Goal: Information Seeking & Learning: Learn about a topic

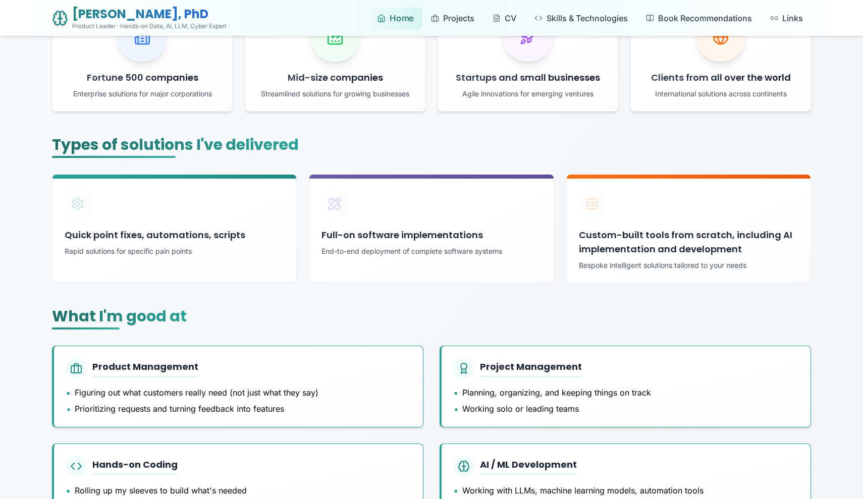
scroll to position [234, 0]
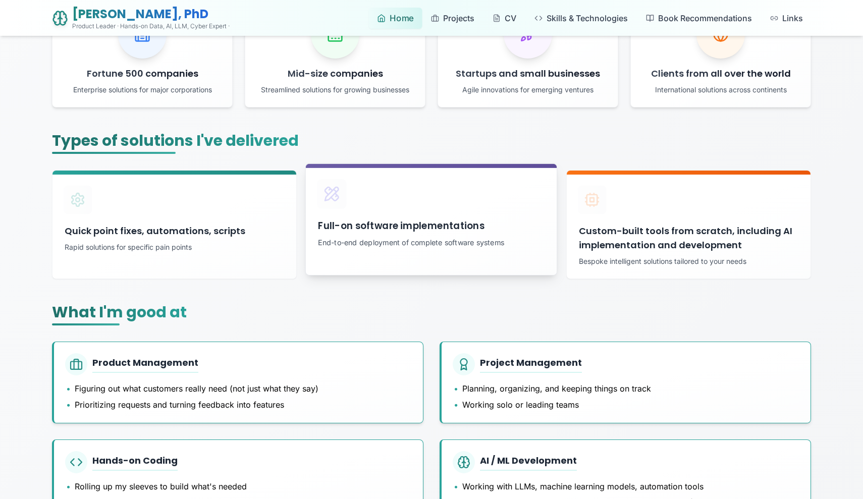
click at [432, 233] on h3 "Full-on software implementations" at bounding box center [431, 226] width 226 height 15
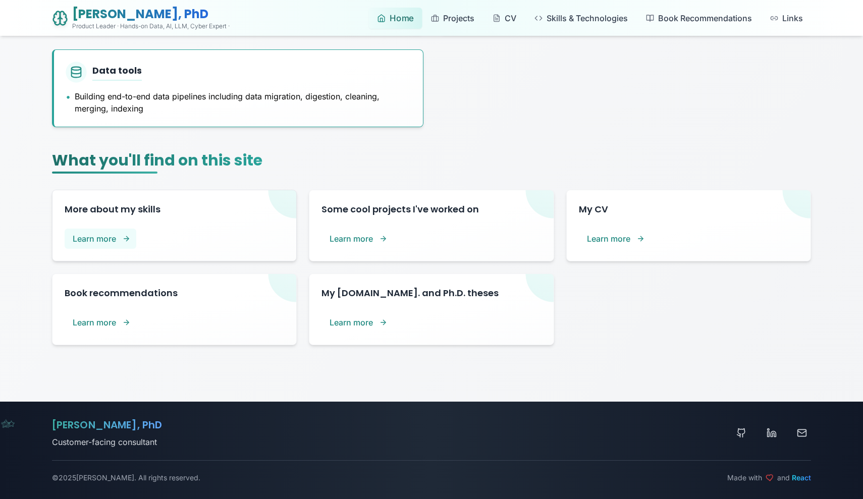
scroll to position [722, 0]
click at [450, 207] on h3 "Some cool projects I've worked on" at bounding box center [431, 206] width 226 height 15
click at [378, 234] on link "Learn more" at bounding box center [355, 236] width 76 height 21
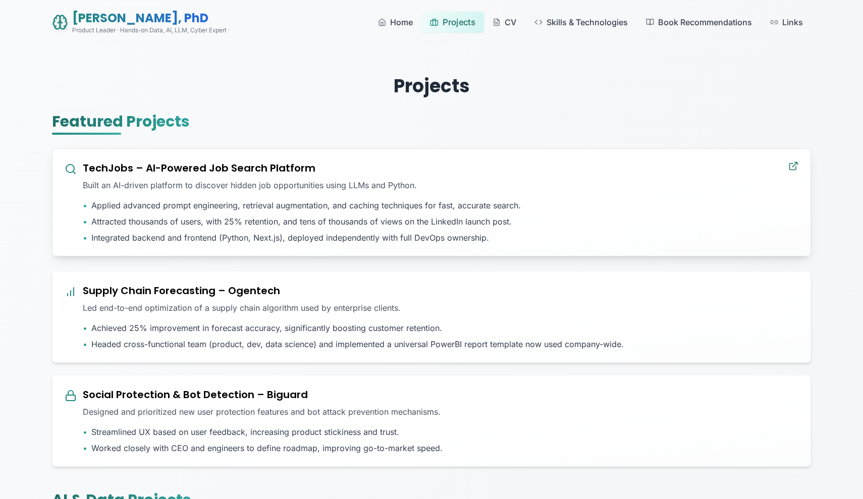
click at [791, 167] on icon at bounding box center [793, 166] width 10 height 10
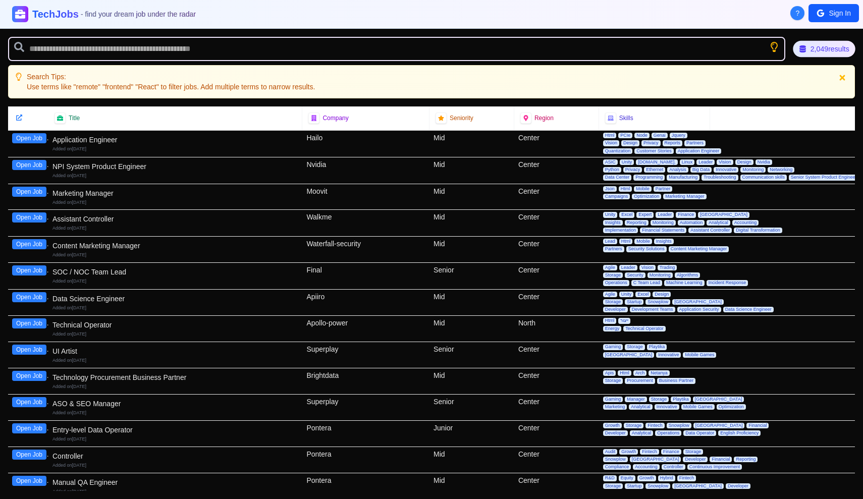
click at [828, 15] on button "Sign In" at bounding box center [833, 13] width 50 height 18
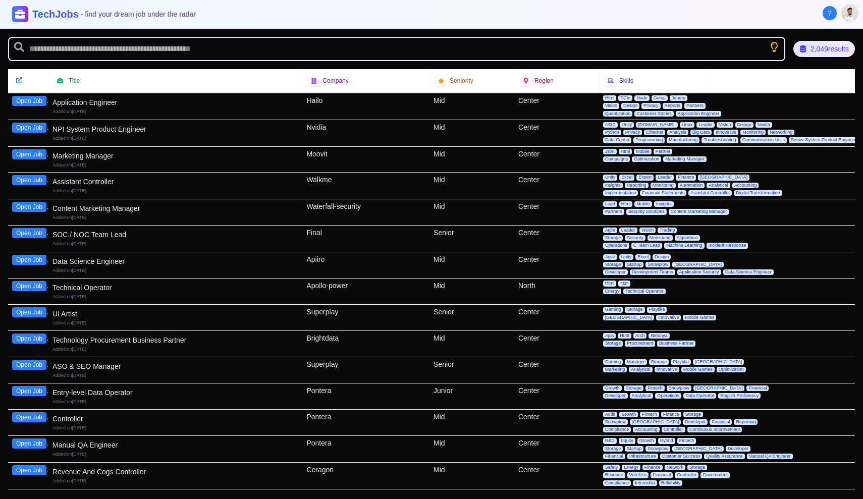
click at [28, 102] on button "Open Job" at bounding box center [29, 101] width 34 height 10
click at [28, 102] on button "View Again" at bounding box center [31, 101] width 38 height 10
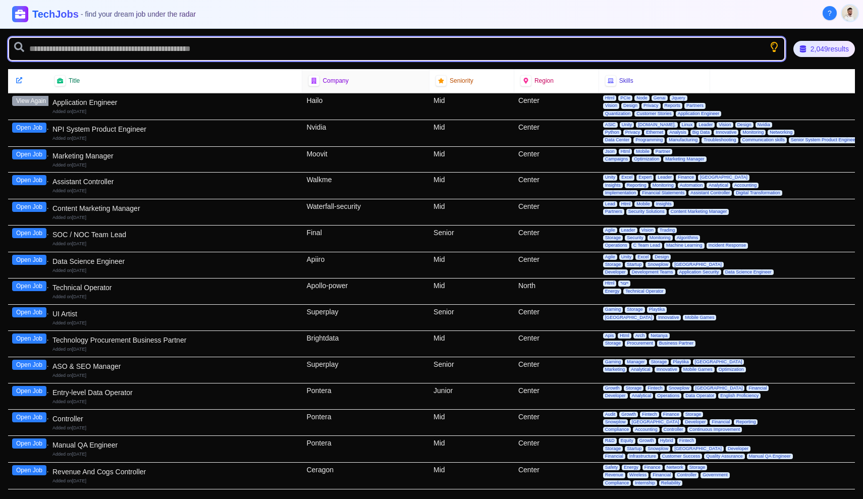
click at [303, 43] on input "text" at bounding box center [396, 49] width 777 height 24
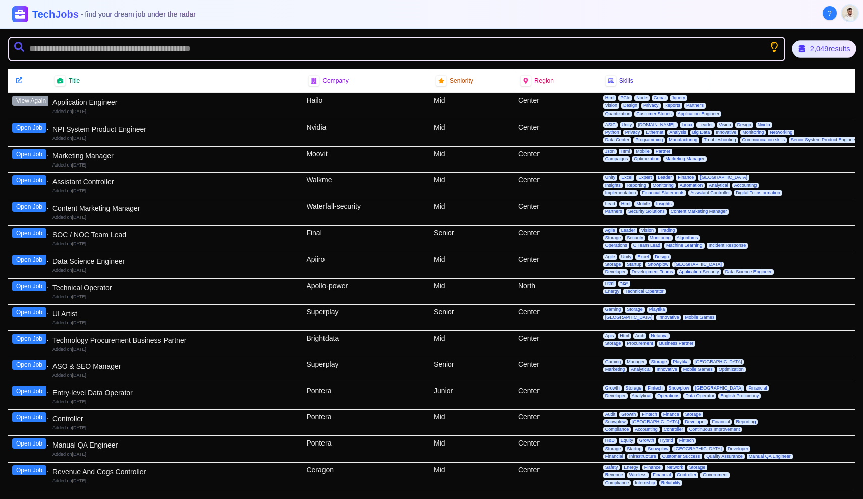
click at [807, 46] on div "2,049 results" at bounding box center [824, 48] width 65 height 17
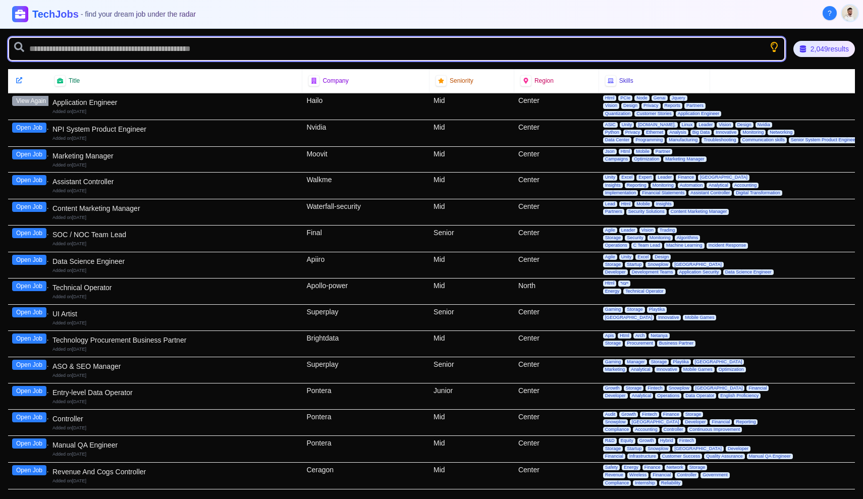
click at [245, 47] on input "text" at bounding box center [396, 49] width 777 height 24
type input "******"
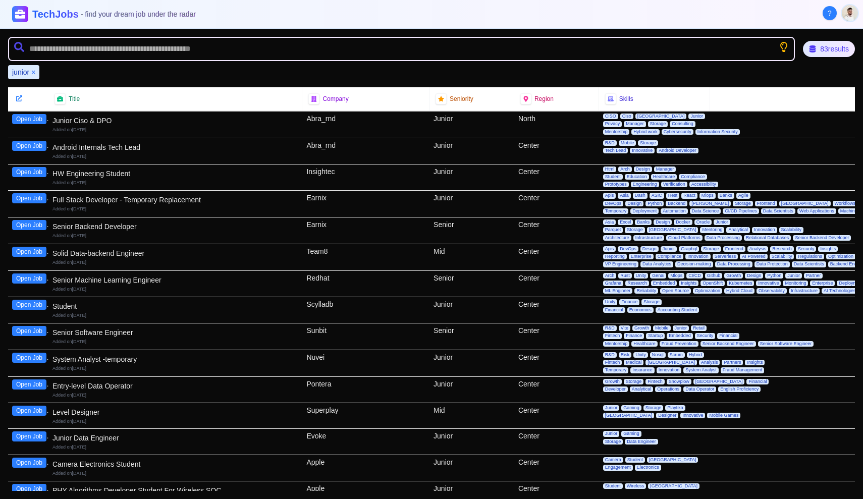
click at [27, 279] on button "Open Job" at bounding box center [29, 279] width 34 height 10
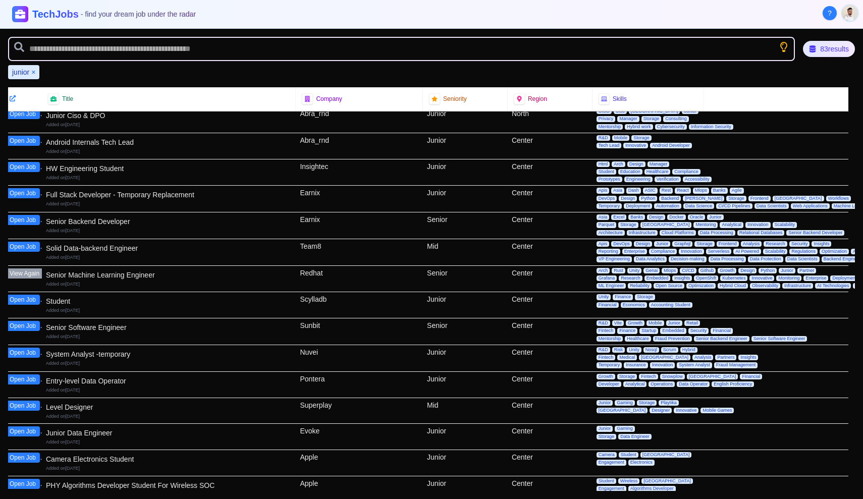
scroll to position [0, 7]
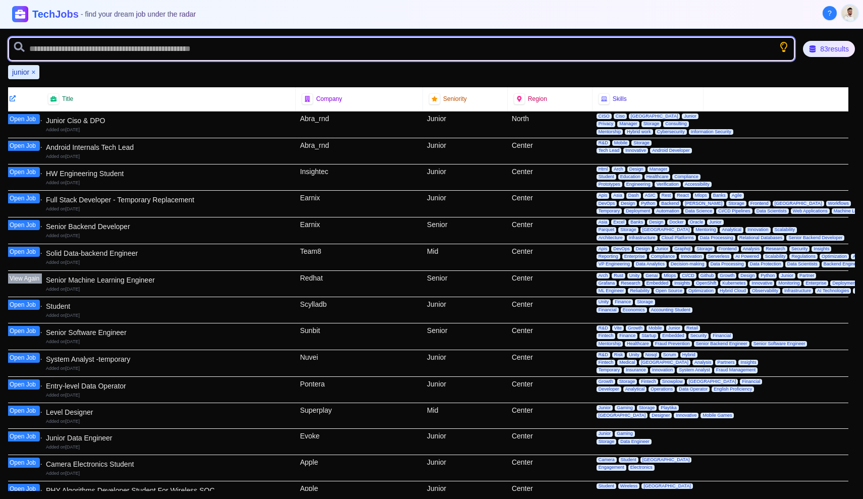
click at [465, 53] on input "text" at bounding box center [401, 49] width 787 height 24
paste input "**********"
type input "**********"
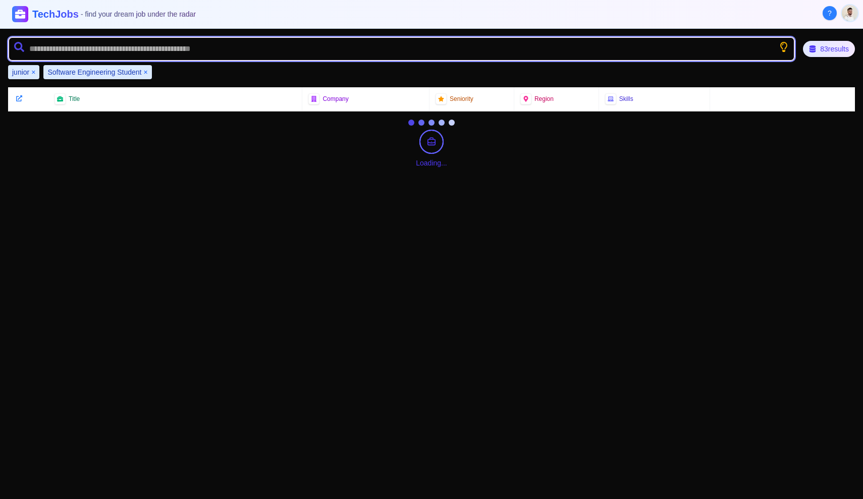
scroll to position [0, 0]
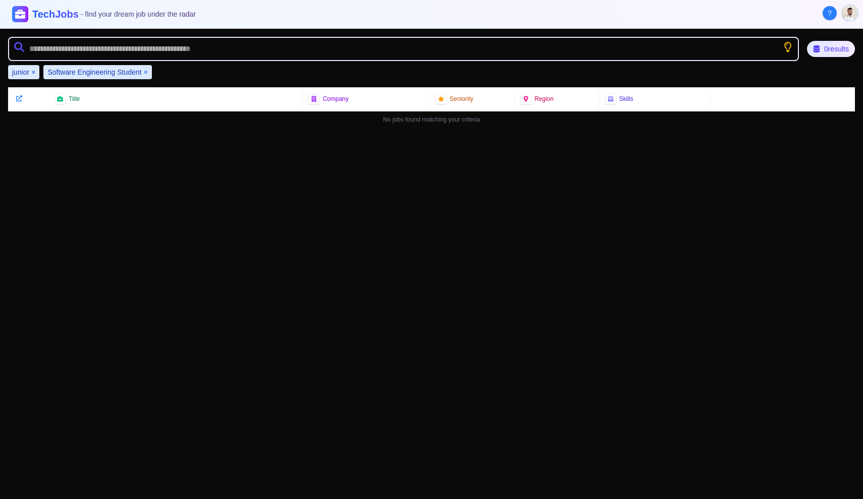
click at [30, 71] on div "junior ×" at bounding box center [23, 72] width 31 height 14
click at [33, 71] on button "×" at bounding box center [33, 72] width 4 height 10
click at [109, 73] on button "×" at bounding box center [110, 72] width 4 height 10
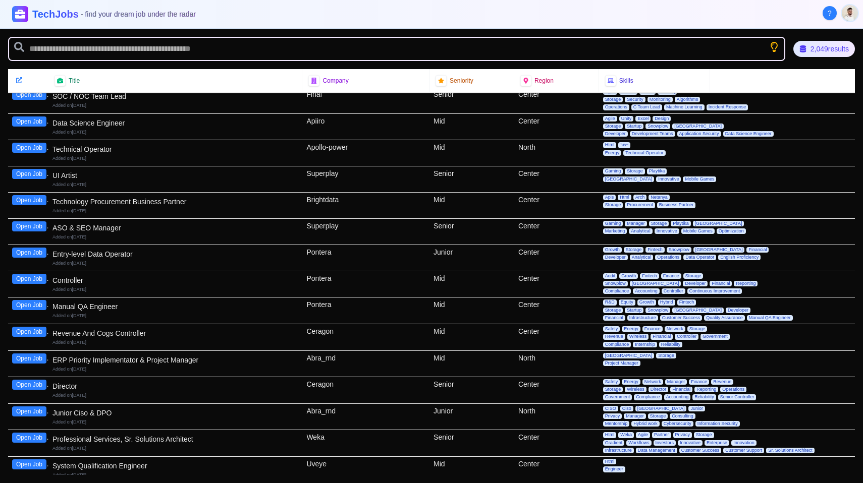
scroll to position [2212, 0]
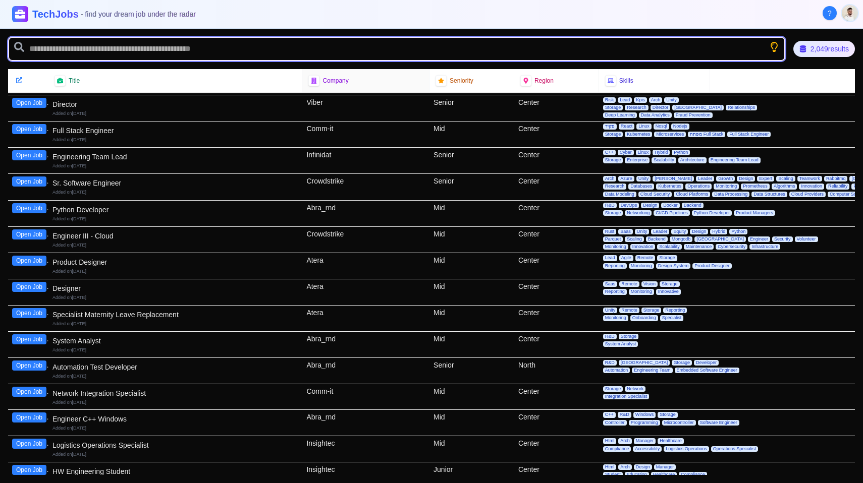
click at [358, 53] on input "text" at bounding box center [396, 49] width 777 height 24
type input "*******"
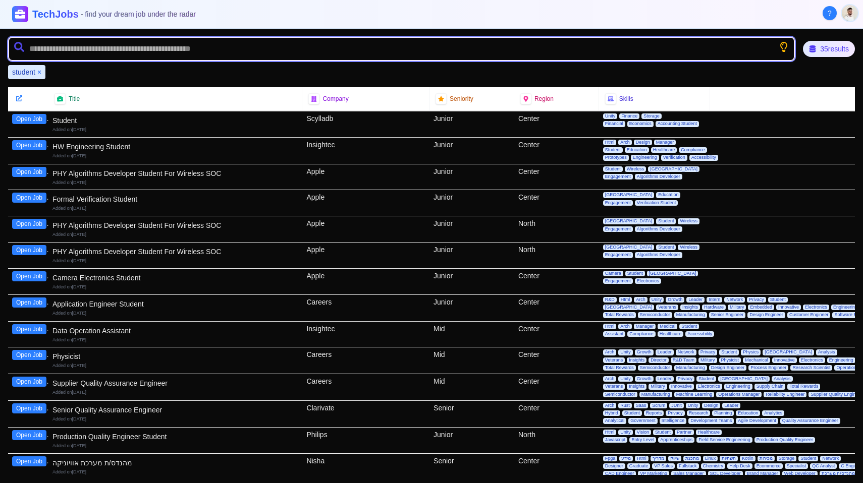
scroll to position [0, 0]
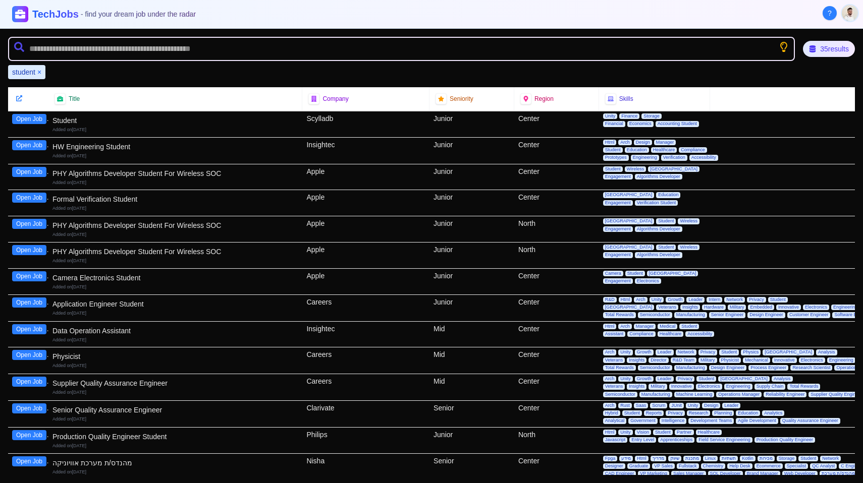
click at [30, 119] on button "Open Job" at bounding box center [29, 119] width 34 height 10
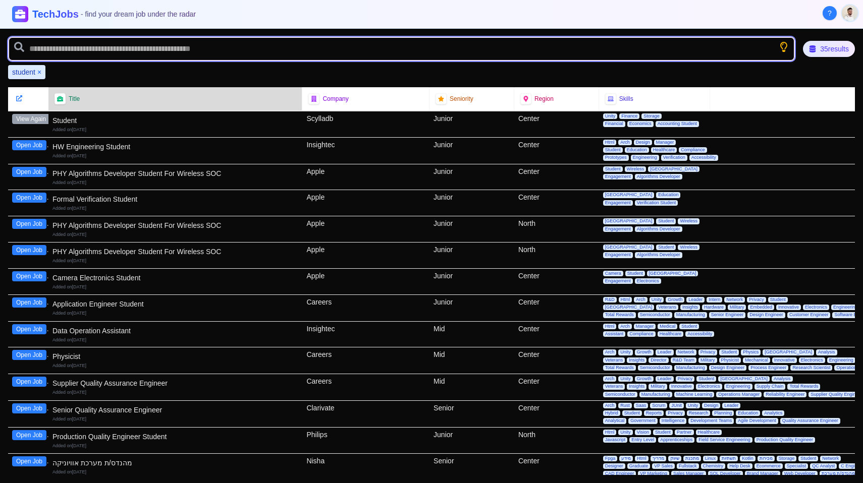
click at [209, 53] on input "text" at bounding box center [401, 49] width 787 height 24
paste input "**********"
type input "**********"
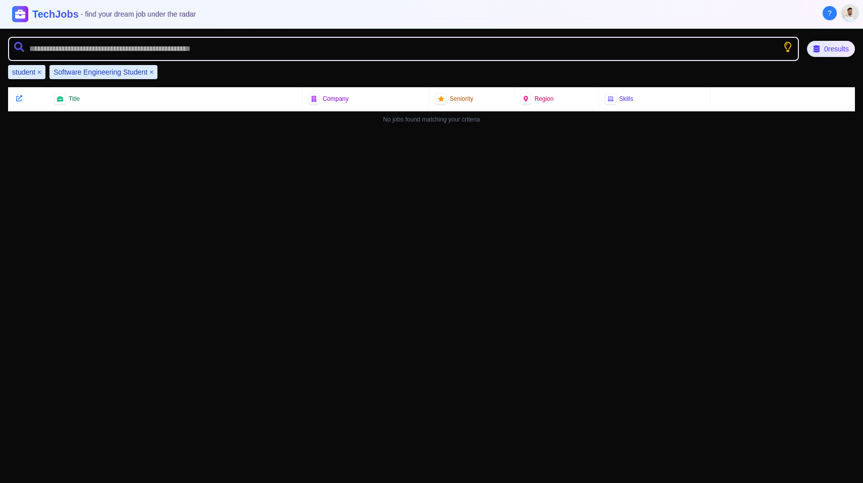
click at [39, 73] on button "×" at bounding box center [39, 72] width 4 height 10
click at [112, 74] on button "×" at bounding box center [110, 72] width 4 height 10
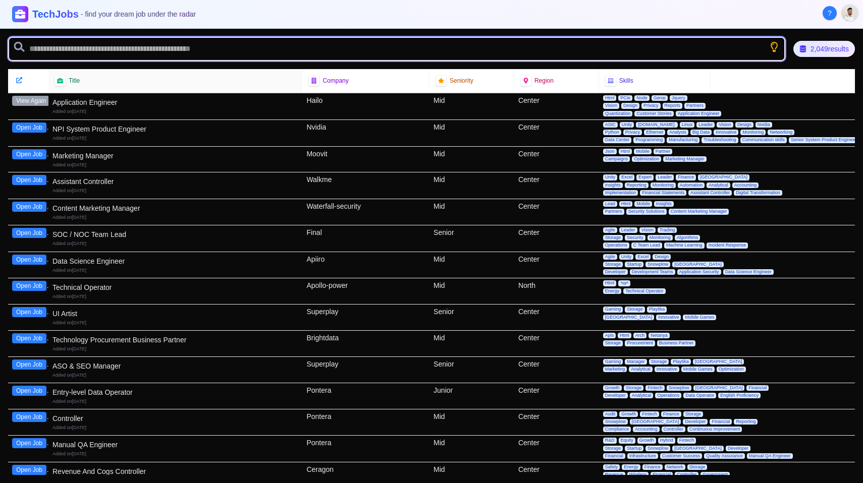
click at [138, 51] on input "text" at bounding box center [396, 49] width 777 height 24
type input "****"
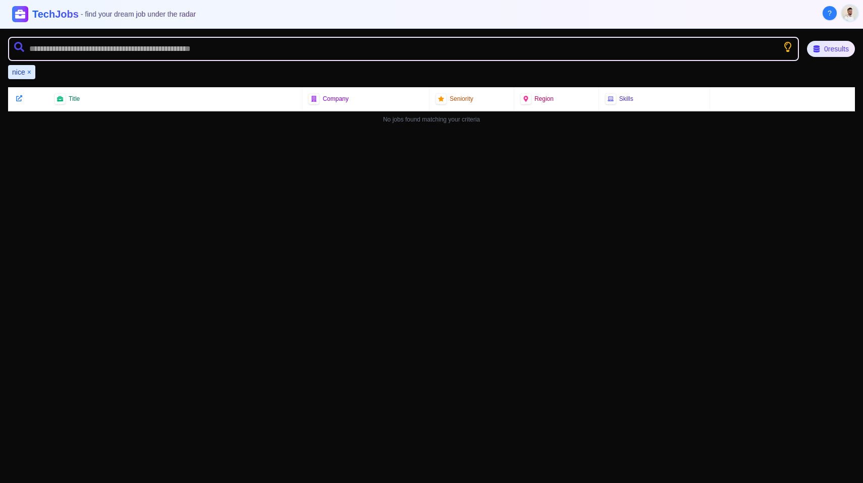
click at [31, 72] on div "nice ×" at bounding box center [21, 72] width 27 height 14
click at [27, 73] on button "×" at bounding box center [29, 72] width 4 height 10
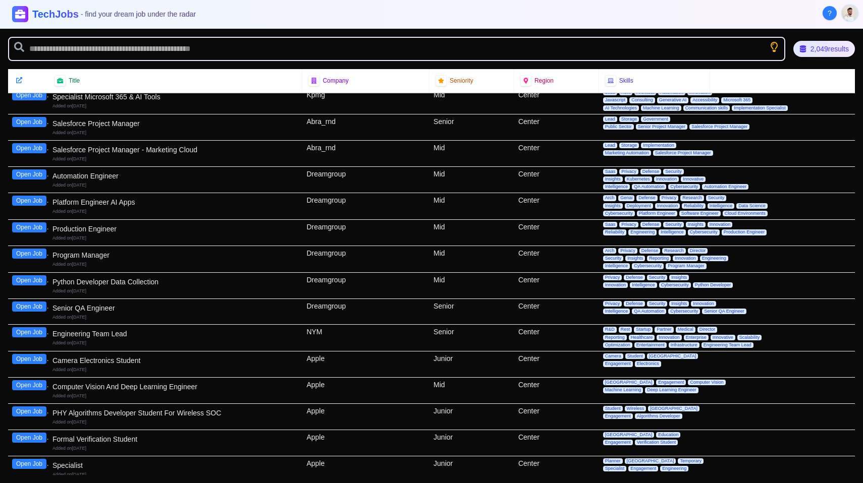
scroll to position [10696, 0]
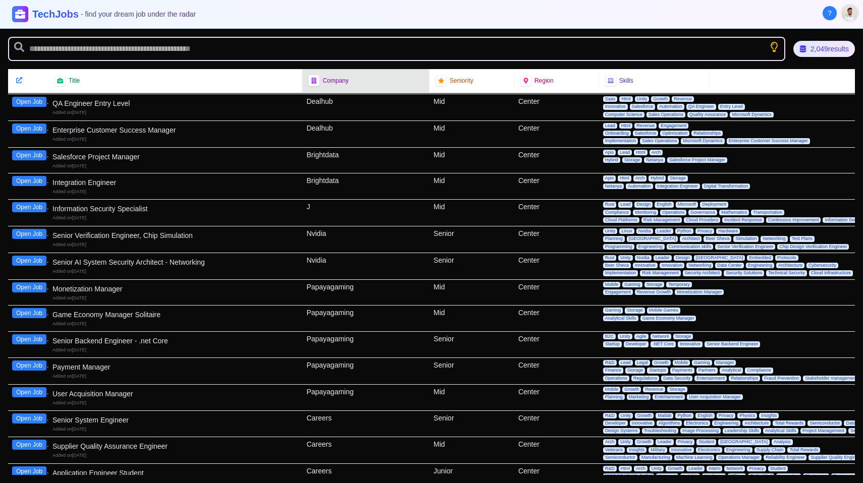
click at [341, 80] on span "Company" at bounding box center [335, 81] width 26 height 8
click at [316, 87] on div "Company" at bounding box center [365, 80] width 127 height 23
click at [333, 82] on span "Company" at bounding box center [335, 81] width 26 height 8
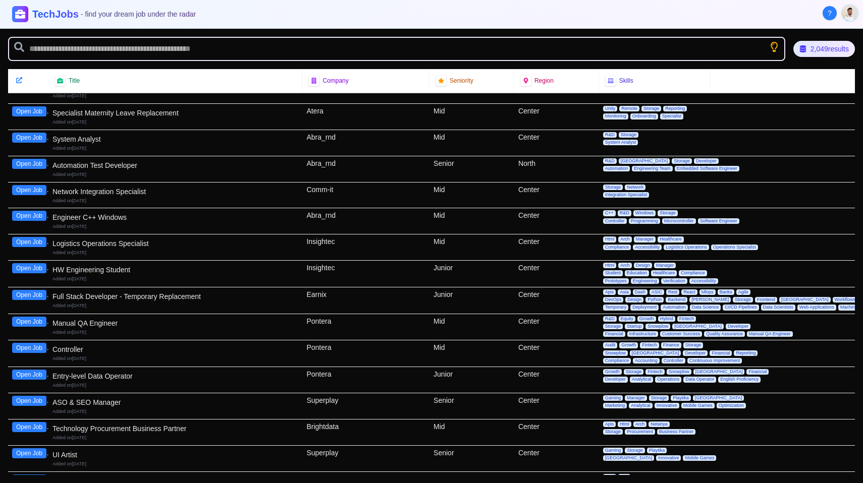
scroll to position [1273, 0]
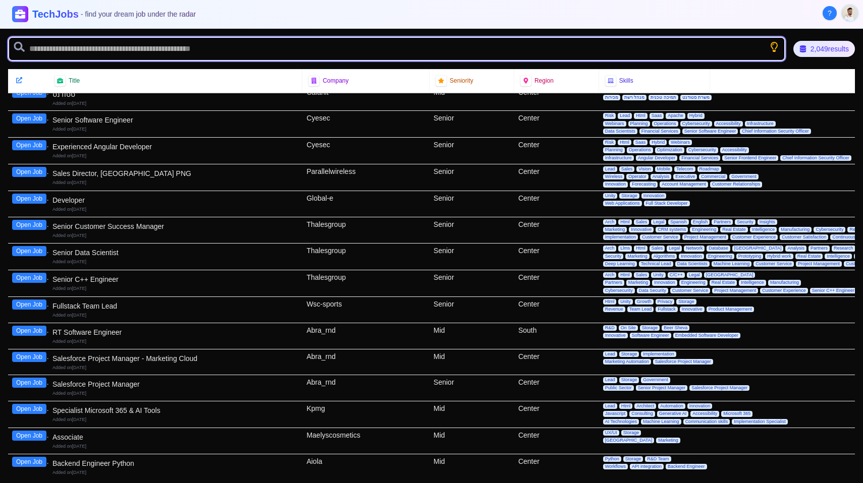
click at [358, 41] on input "text" at bounding box center [396, 49] width 777 height 24
type input "***"
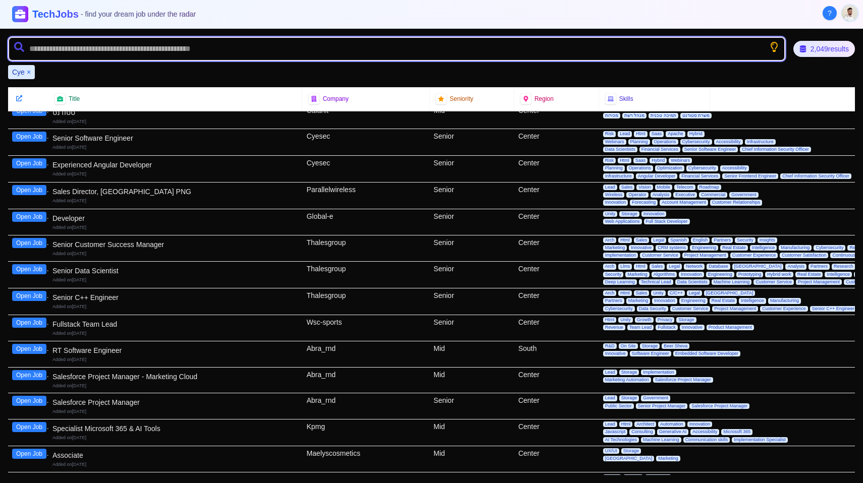
scroll to position [0, 0]
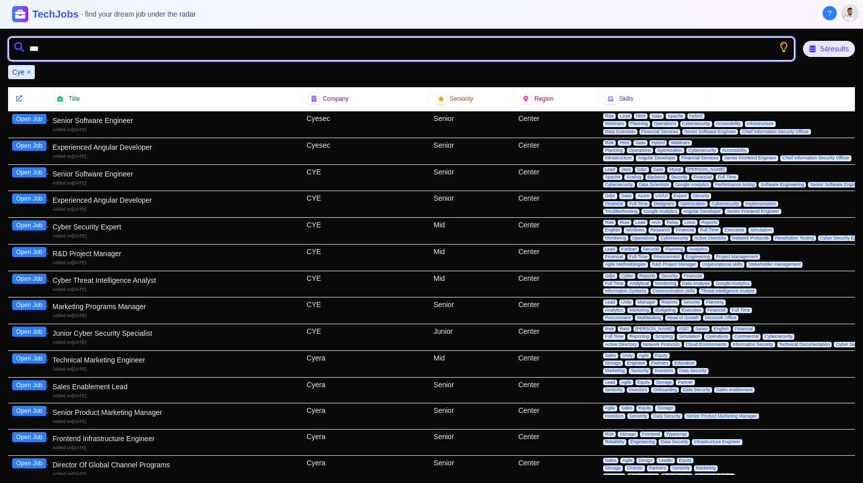
type input "****"
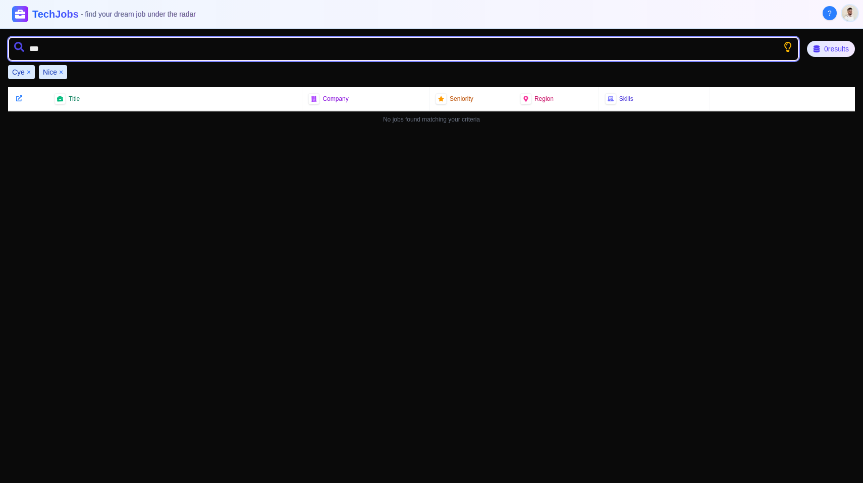
type input "****"
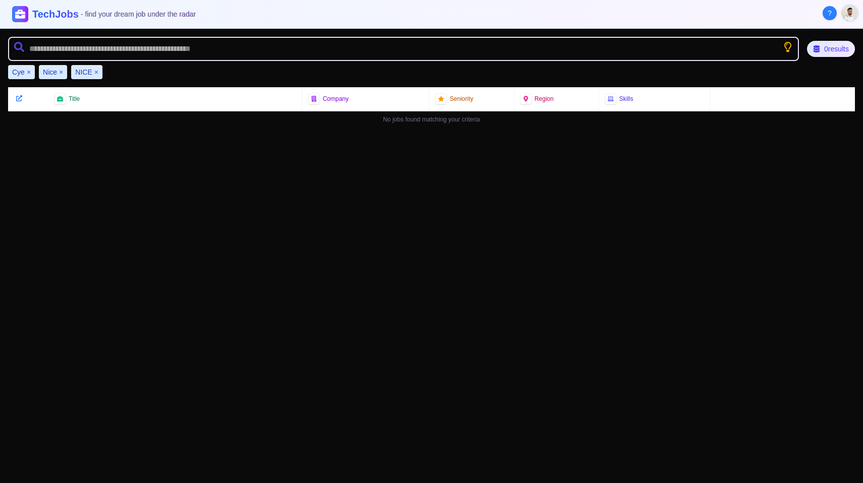
click at [60, 73] on button "×" at bounding box center [61, 72] width 4 height 10
click at [30, 73] on button "×" at bounding box center [29, 72] width 4 height 10
click at [33, 73] on button "×" at bounding box center [33, 72] width 4 height 10
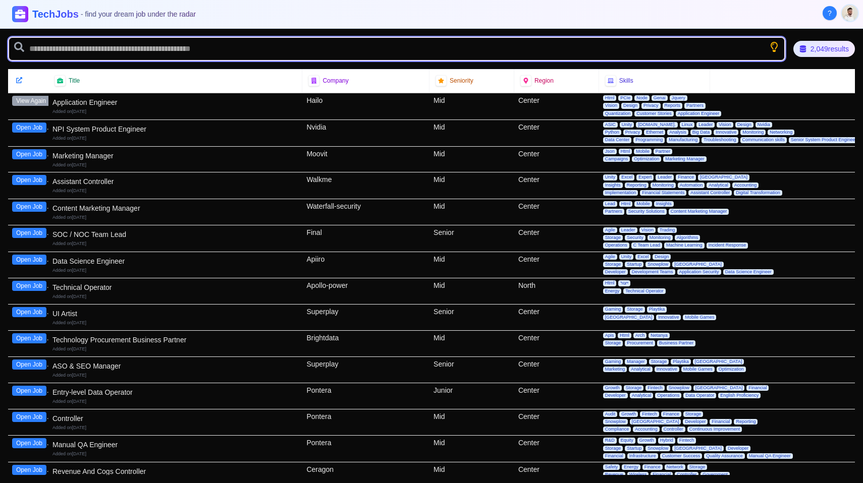
click at [104, 52] on input "text" at bounding box center [396, 49] width 777 height 24
click at [246, 42] on input "text" at bounding box center [396, 49] width 777 height 24
type input "*****"
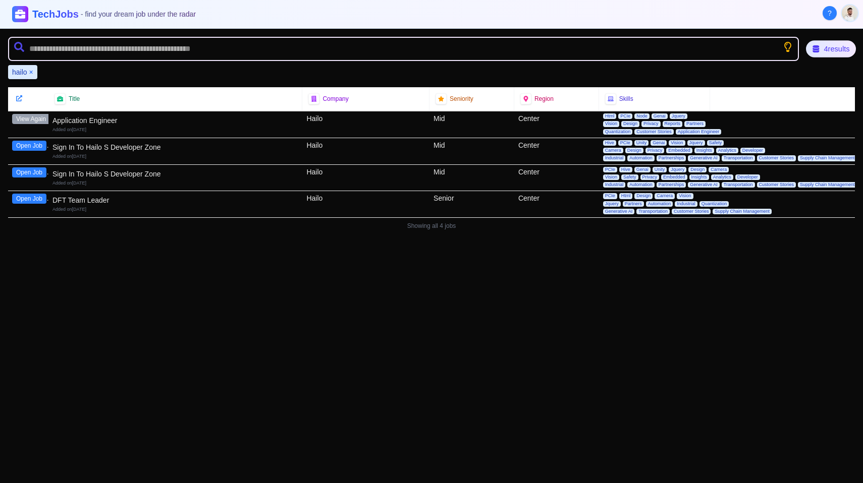
click at [834, 48] on div "4 results" at bounding box center [831, 48] width 50 height 17
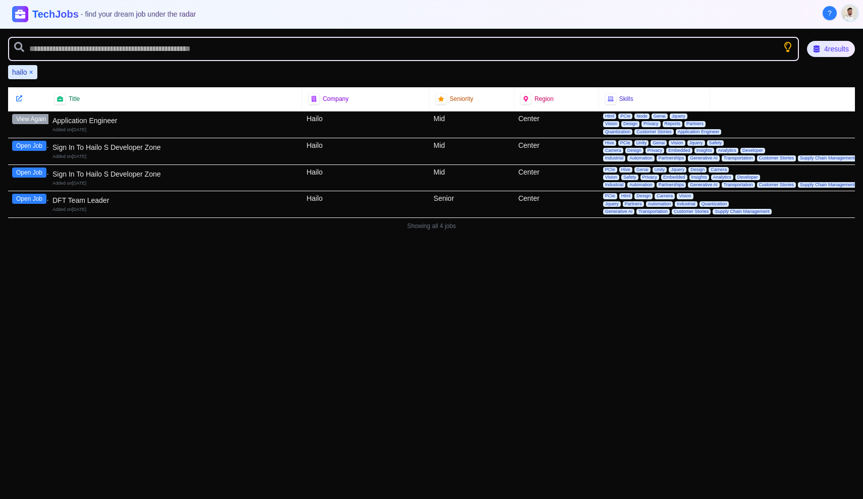
click at [32, 73] on button "×" at bounding box center [31, 72] width 4 height 10
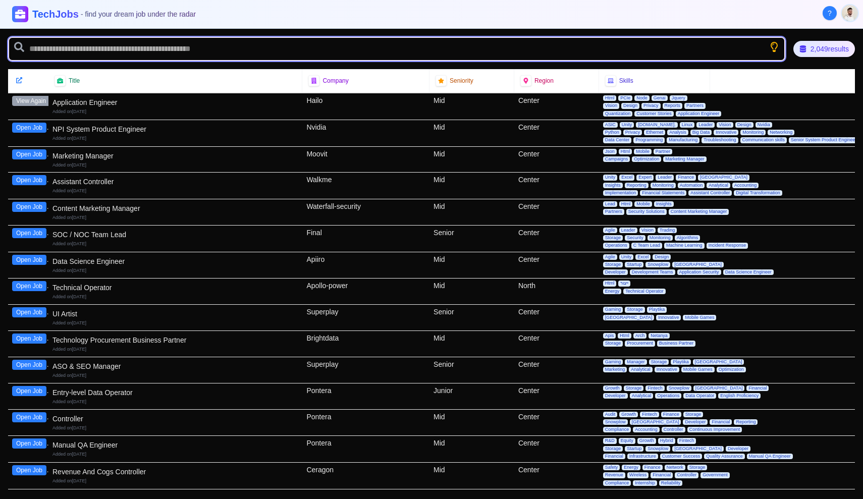
click at [771, 54] on input "text" at bounding box center [396, 49] width 777 height 24
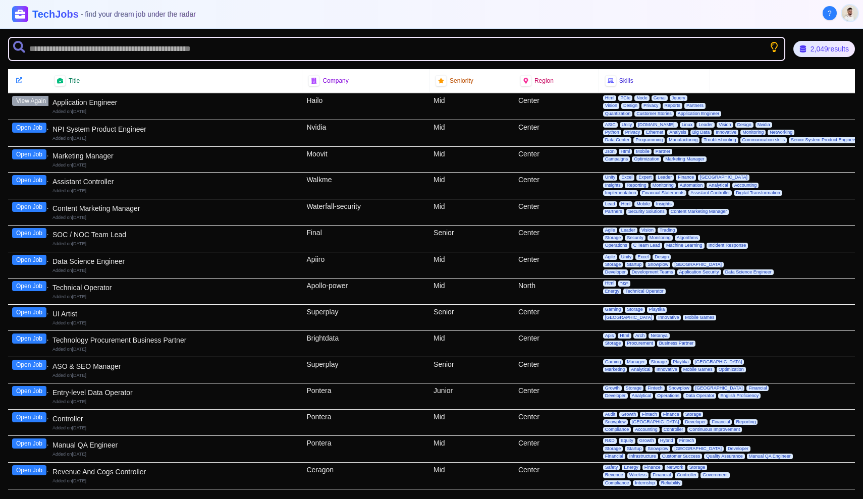
click at [775, 48] on icon "Show search tips" at bounding box center [774, 47] width 10 height 10
